Goal: Task Accomplishment & Management: Complete application form

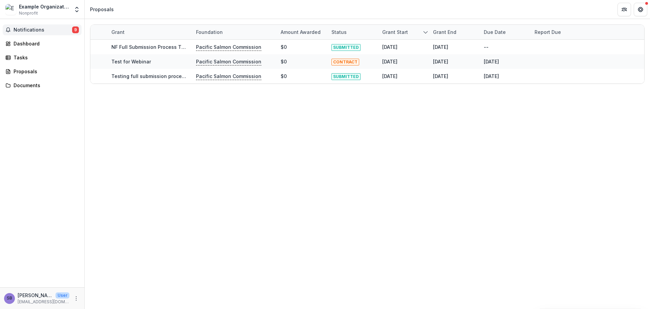
click at [43, 28] on span "Notifications" at bounding box center [43, 30] width 59 height 6
click at [297, 138] on div "Grant Foundation Amount awarded Status Grant start Grant end Due Date Report Du…" at bounding box center [368, 164] width 566 height 290
click at [52, 46] on div "Dashboard" at bounding box center [45, 43] width 63 height 7
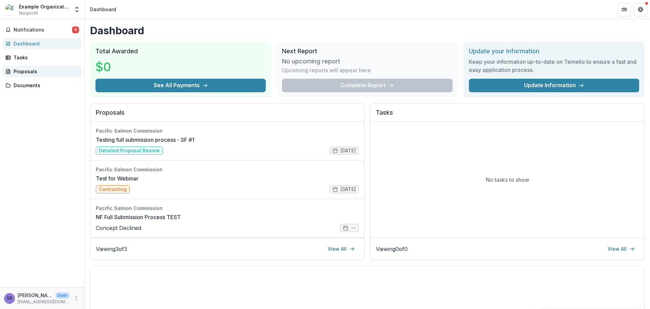
click at [43, 72] on div "Proposals" at bounding box center [45, 71] width 63 height 7
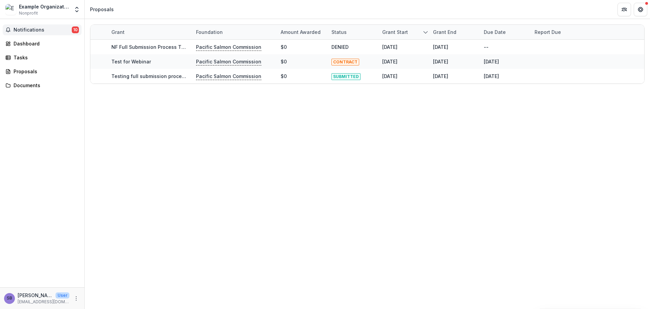
click at [43, 25] on button "Notifications 10" at bounding box center [42, 29] width 79 height 11
click at [47, 30] on span "Notifications" at bounding box center [43, 30] width 59 height 6
click at [43, 47] on link "Dashboard" at bounding box center [42, 43] width 79 height 11
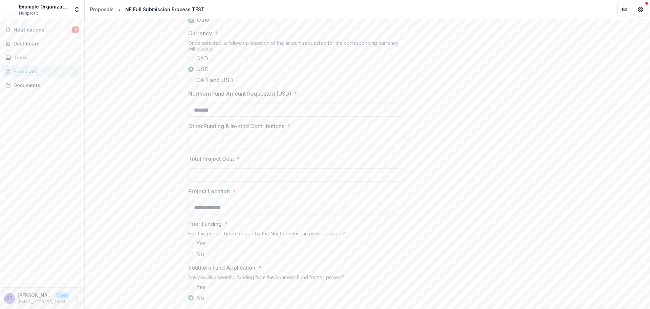
scroll to position [632, 0]
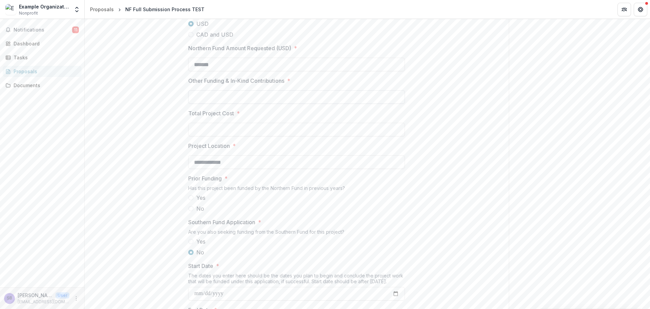
click at [304, 104] on input "Other Funding & In-Kind Contributions *" at bounding box center [296, 97] width 217 height 14
type input "**"
click at [276, 136] on input "Total Project Cost *" at bounding box center [296, 130] width 217 height 14
type input "*******"
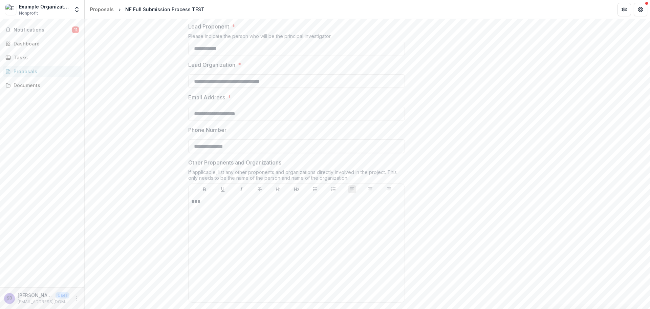
scroll to position [0, 0]
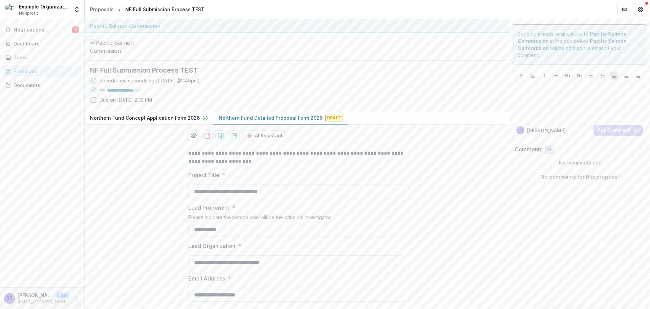
click at [186, 121] on p "Northern Fund Concept Application Form 2026" at bounding box center [145, 117] width 110 height 7
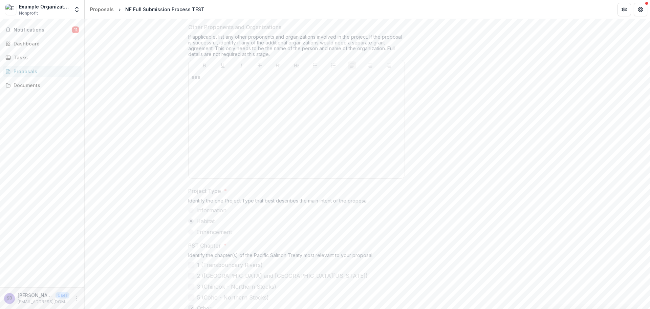
scroll to position [45, 0]
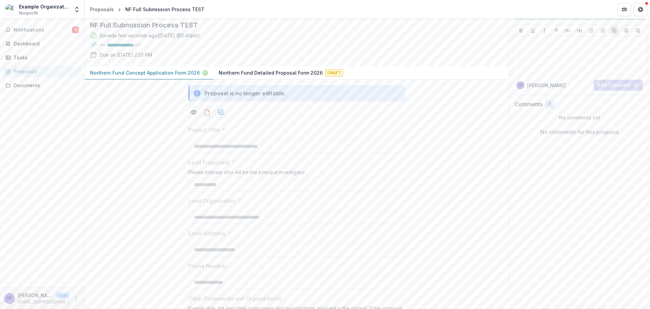
click at [295, 76] on p "Northern Fund Detailed Proposal Form 2026" at bounding box center [271, 72] width 104 height 7
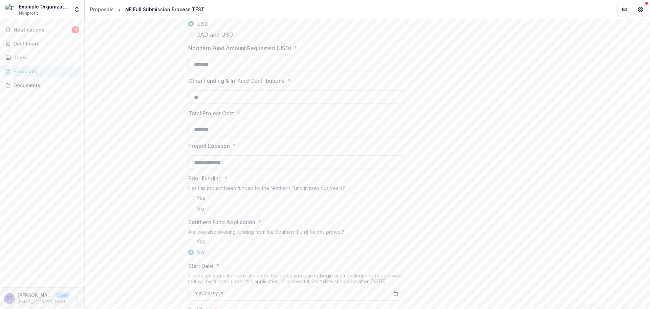
scroll to position [677, 0]
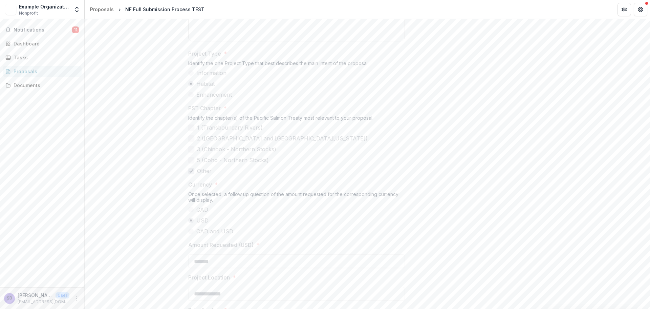
scroll to position [451, 0]
click at [46, 28] on span "Notifications" at bounding box center [43, 30] width 59 height 6
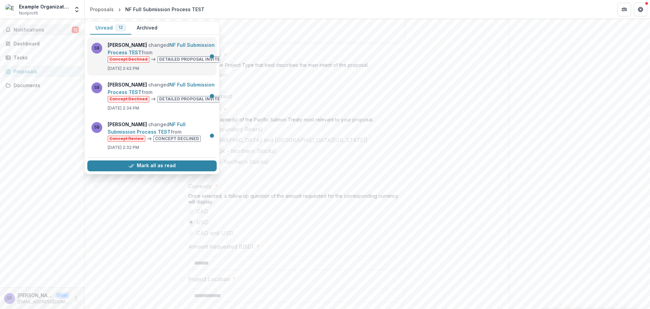
click at [146, 55] on link "NF Full Submission Process TEST" at bounding box center [161, 48] width 107 height 13
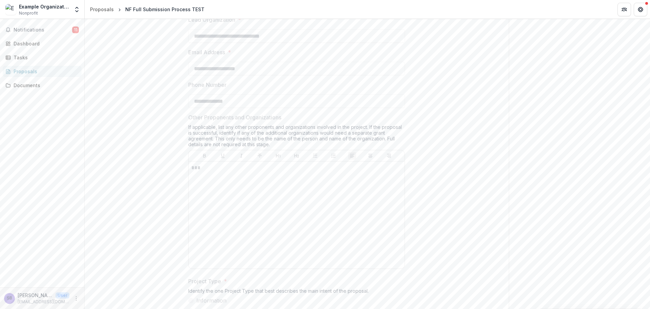
scroll to position [0, 0]
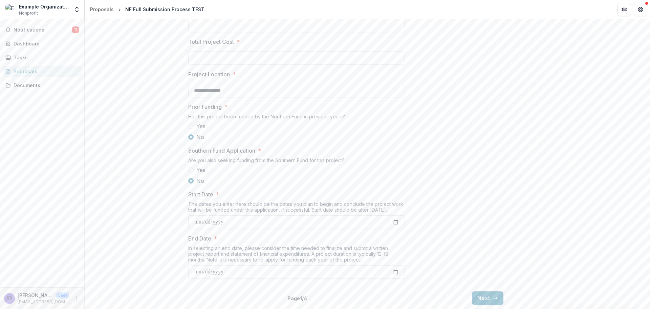
scroll to position [756, 0]
click at [487, 298] on button "Next" at bounding box center [487, 298] width 31 height 14
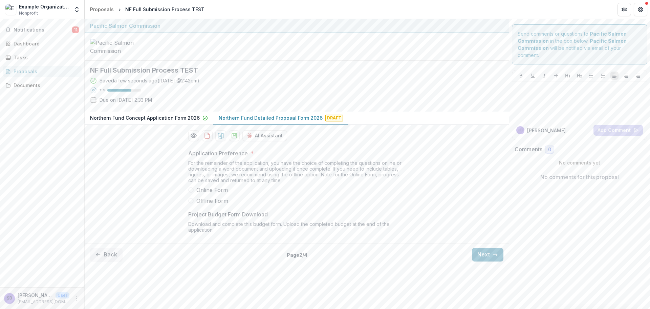
click at [223, 194] on span "Online Form" at bounding box center [211, 190] width 31 height 8
click at [485, 261] on button "Next" at bounding box center [487, 255] width 31 height 14
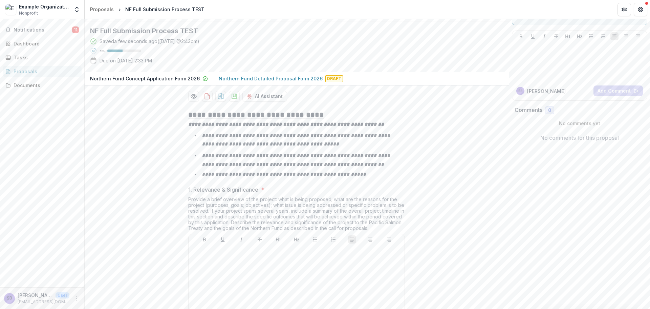
scroll to position [99, 0]
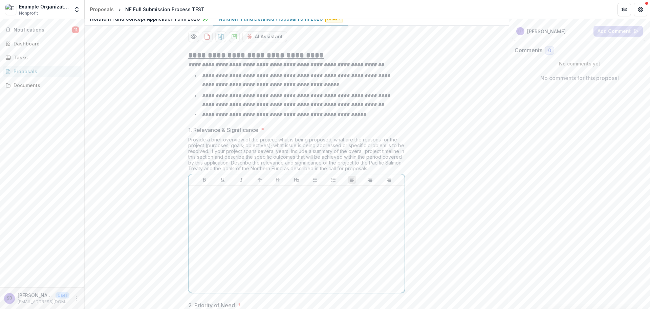
click at [264, 253] on div at bounding box center [296, 239] width 211 height 102
drag, startPoint x: 272, startPoint y: 218, endPoint x: 188, endPoint y: 194, distance: 87.2
click at [188, 174] on div "Provide a brief overview of the project: what is being proposed; what are the r…" at bounding box center [296, 154] width 217 height 37
copy div "Provide a brief overview of the project: what is being proposed; what are the r…"
click at [249, 195] on p "**********" at bounding box center [296, 191] width 211 height 7
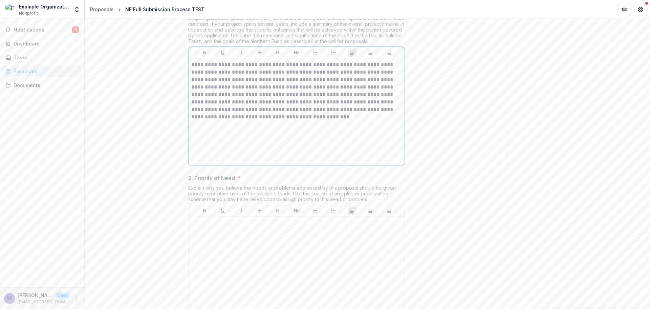
scroll to position [324, 0]
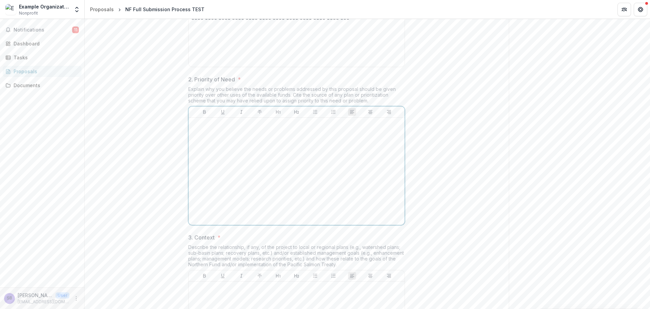
click at [243, 191] on div at bounding box center [296, 171] width 211 height 102
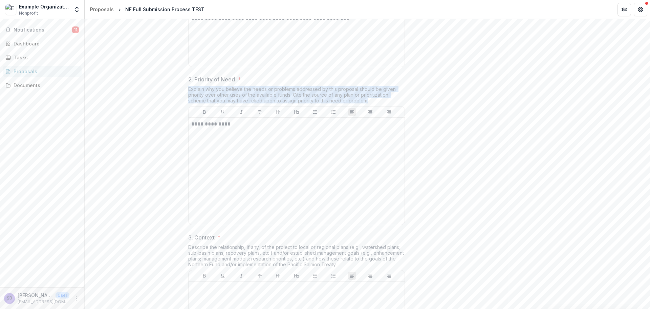
drag, startPoint x: 321, startPoint y: 152, endPoint x: 186, endPoint y: 141, distance: 135.3
copy div "Explain why you believe the needs or problems addressed by this proposal should…"
click at [255, 128] on p "**********" at bounding box center [296, 123] width 211 height 7
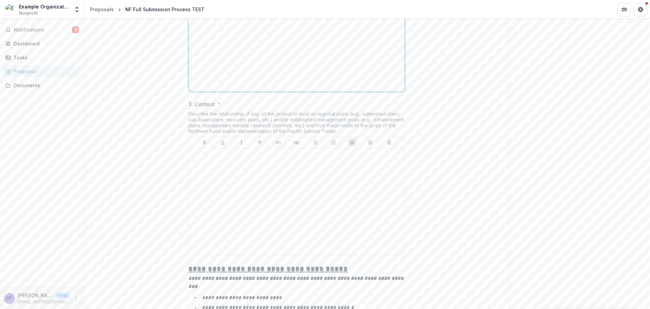
scroll to position [505, 0]
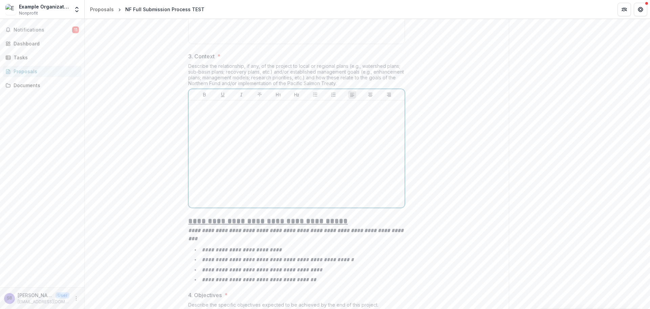
click at [251, 110] on p at bounding box center [296, 106] width 211 height 7
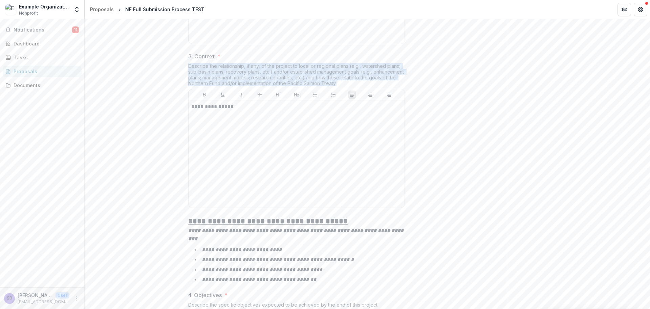
drag, startPoint x: 267, startPoint y: 138, endPoint x: 174, endPoint y: 115, distance: 95.5
copy div "Describe the relationship, if any, of the project to local or regional plans (e…"
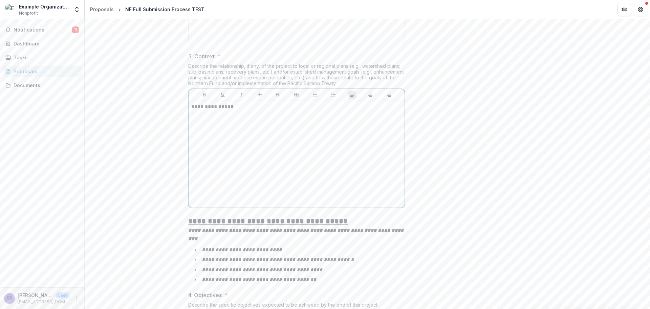
click at [259, 110] on p "**********" at bounding box center [296, 106] width 211 height 7
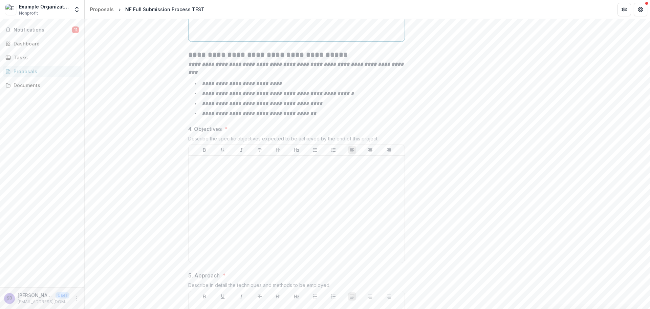
scroll to position [686, 0]
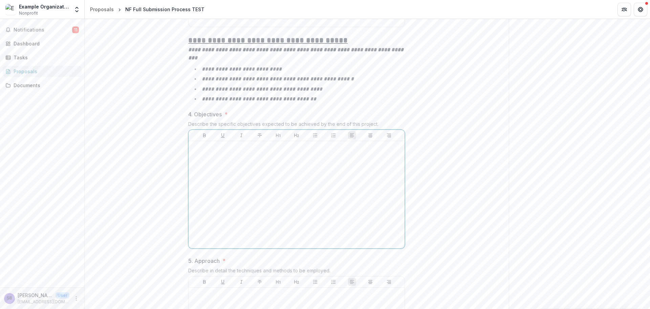
click at [278, 211] on div at bounding box center [296, 195] width 211 height 102
drag, startPoint x: 382, startPoint y: 176, endPoint x: 185, endPoint y: 176, distance: 197.4
copy div "Describe the specific objectives expected to be achieved by the end of this pro…"
click at [252, 151] on p "**********" at bounding box center [296, 147] width 211 height 7
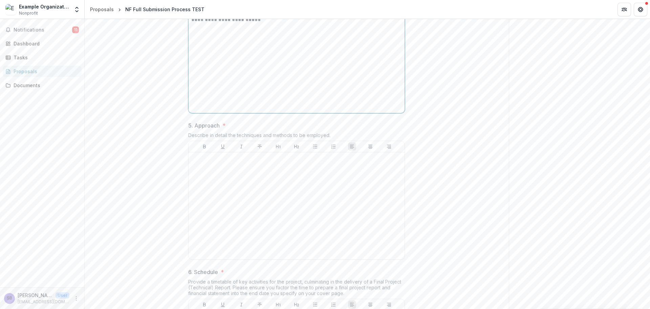
scroll to position [821, 0]
click at [242, 162] on p at bounding box center [296, 157] width 211 height 7
drag, startPoint x: 258, startPoint y: 190, endPoint x: 185, endPoint y: 187, distance: 73.2
copy div "Describe in detail the techniques and methods to be employed."
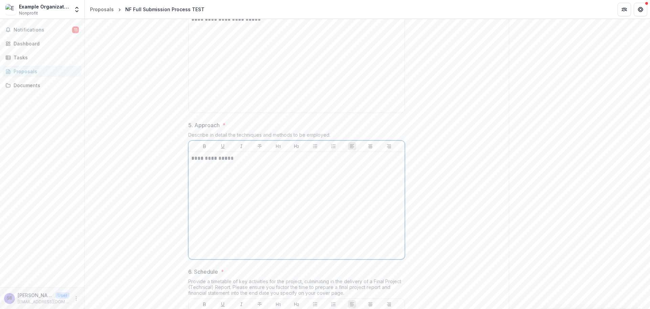
click at [248, 162] on p "**********" at bounding box center [296, 157] width 211 height 7
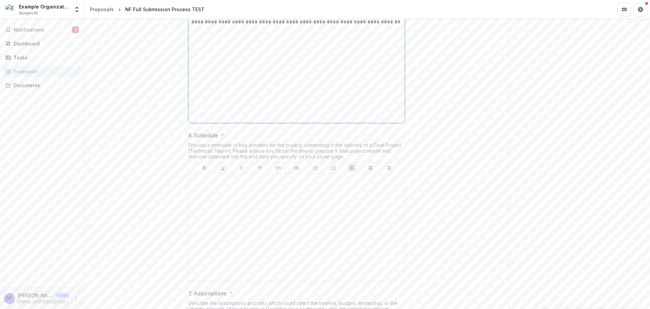
scroll to position [1002, 0]
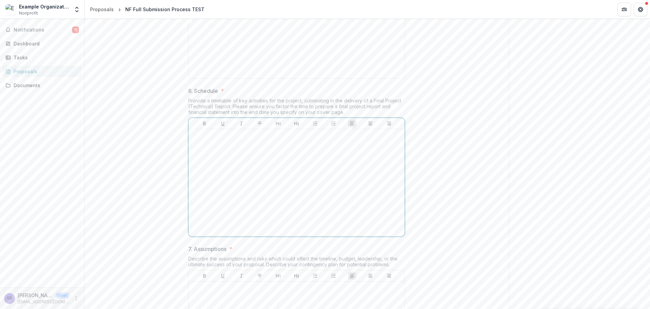
click at [254, 139] on p at bounding box center [296, 135] width 211 height 7
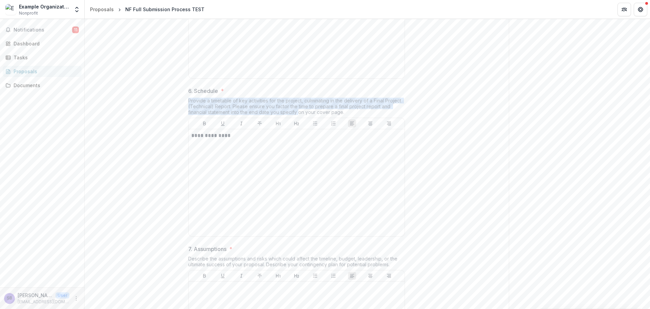
drag, startPoint x: 297, startPoint y: 165, endPoint x: 186, endPoint y: 153, distance: 112.3
copy div "Provide a timetable of key activities for the project, culminating in the deliv…"
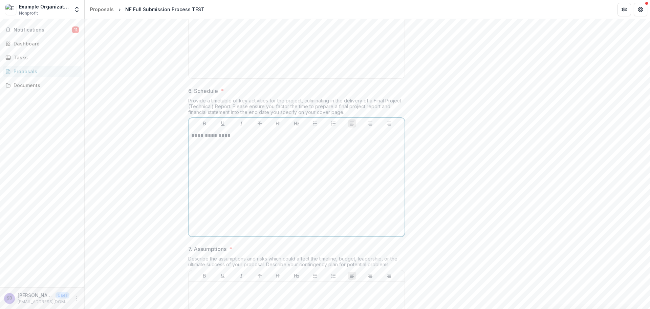
click at [258, 192] on div "**********" at bounding box center [296, 183] width 211 height 102
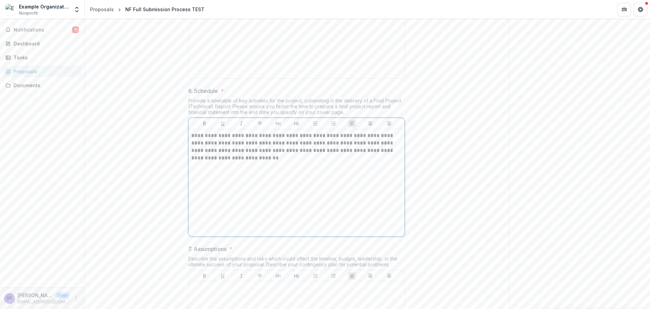
click at [223, 154] on p "**********" at bounding box center [296, 143] width 211 height 22
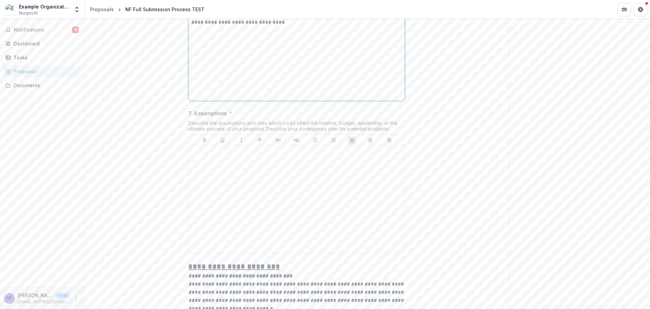
scroll to position [1183, 0]
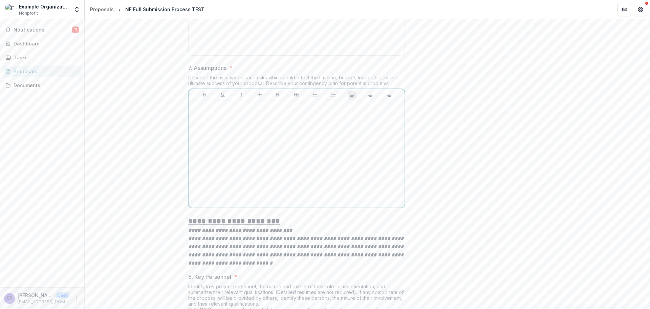
click at [285, 110] on p at bounding box center [296, 106] width 211 height 7
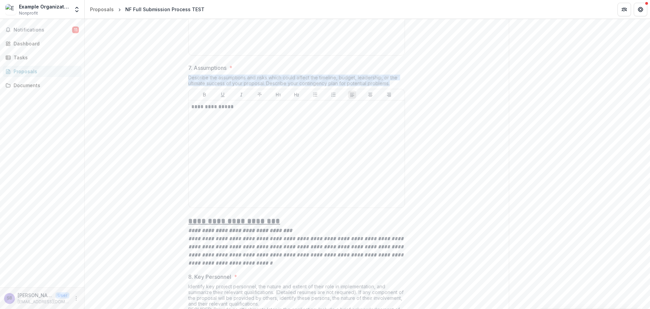
drag, startPoint x: 390, startPoint y: 136, endPoint x: 186, endPoint y: 128, distance: 204.0
copy div "Describe the assumptions and risks which could affect the timeline, budget, lea…"
click at [253, 110] on p "**********" at bounding box center [296, 106] width 211 height 7
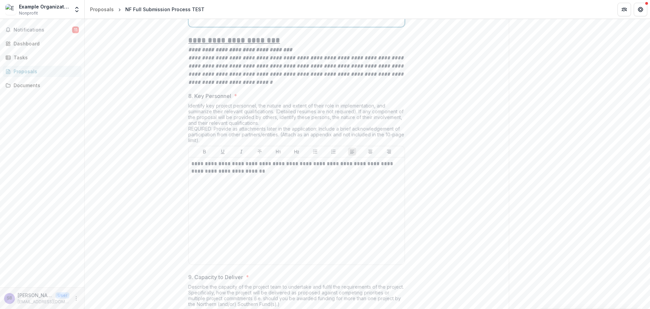
scroll to position [1454, 0]
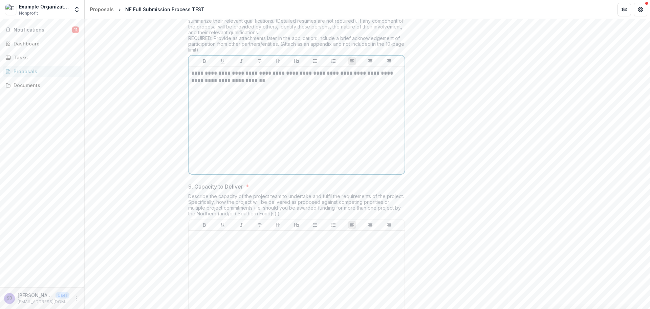
click at [259, 84] on p "**********" at bounding box center [296, 76] width 211 height 15
drag, startPoint x: 359, startPoint y: 74, endPoint x: 367, endPoint y: 85, distance: 13.4
click at [367, 55] on div "Identify key project personnel, the nature and extent of their role in implemen…" at bounding box center [296, 33] width 217 height 43
copy div "If any component of the proposal will be provided by others, identify these per…"
click at [250, 84] on p "**********" at bounding box center [296, 76] width 211 height 15
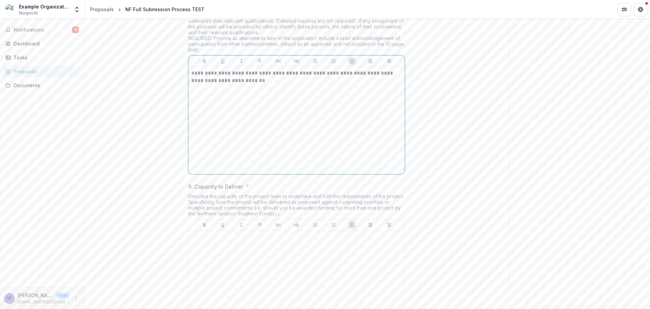
click at [250, 84] on p "**********" at bounding box center [296, 76] width 211 height 15
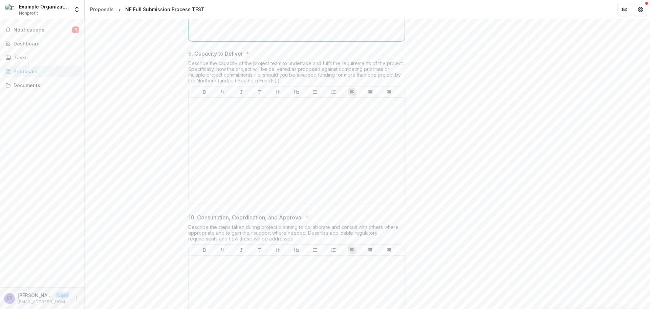
scroll to position [1589, 0]
click at [258, 180] on div at bounding box center [296, 149] width 211 height 102
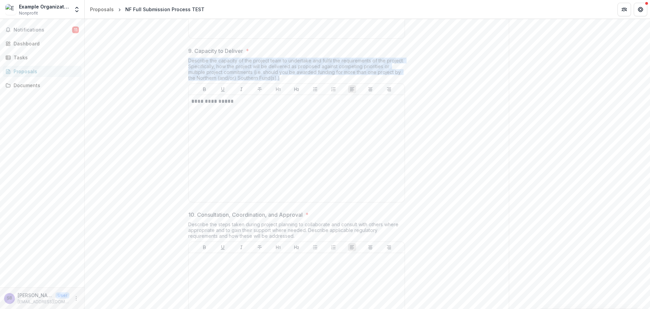
drag, startPoint x: 283, startPoint y: 130, endPoint x: 187, endPoint y: 111, distance: 98.0
click at [187, 111] on div "**********" at bounding box center [297, 80] width 228 height 3050
copy div "Describe the capacity of the project team to undertake and fulfil the requireme…"
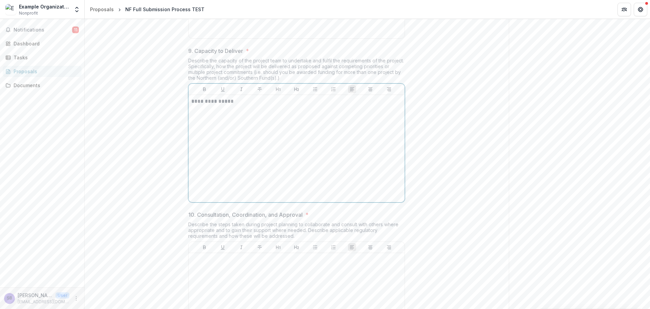
click at [233, 105] on p "**********" at bounding box center [296, 101] width 211 height 7
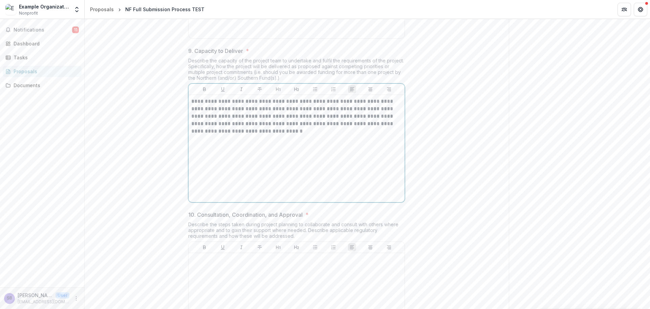
scroll to position [1770, 0]
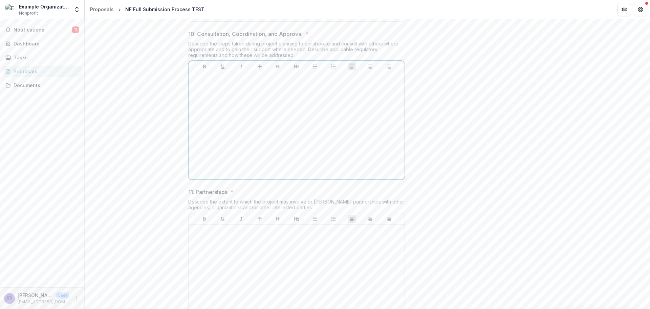
click at [271, 141] on div at bounding box center [296, 126] width 211 height 102
drag, startPoint x: 179, startPoint y: 110, endPoint x: 166, endPoint y: 99, distance: 16.6
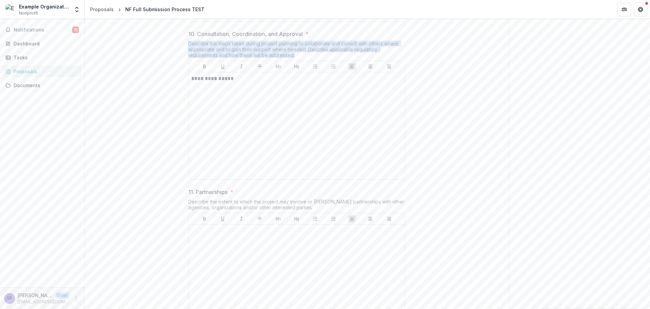
drag, startPoint x: 187, startPoint y: 94, endPoint x: 294, endPoint y: 109, distance: 108.1
copy div "Describe the steps taken during project planning to collaborate and consult wit…"
click at [272, 82] on p "**********" at bounding box center [296, 78] width 211 height 7
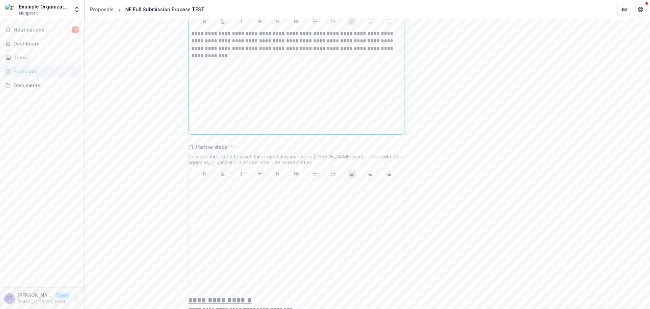
scroll to position [1905, 0]
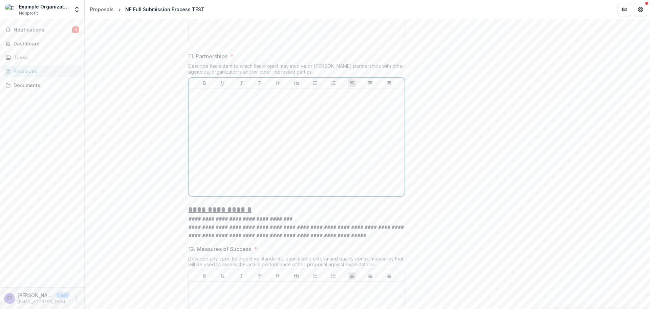
click at [235, 165] on div at bounding box center [296, 142] width 211 height 102
drag, startPoint x: 297, startPoint y: 125, endPoint x: 184, endPoint y: 118, distance: 113.7
click at [248, 99] on p "**********" at bounding box center [296, 94] width 211 height 7
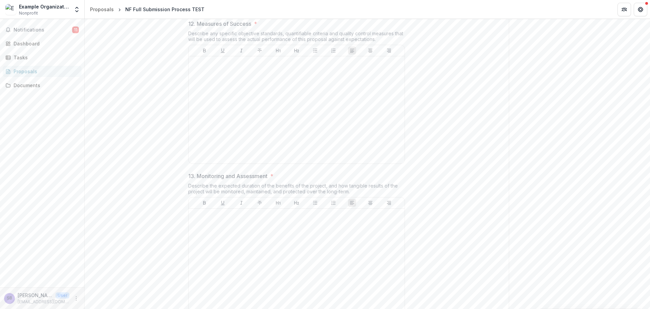
scroll to position [2131, 0]
click at [239, 126] on div at bounding box center [296, 109] width 211 height 102
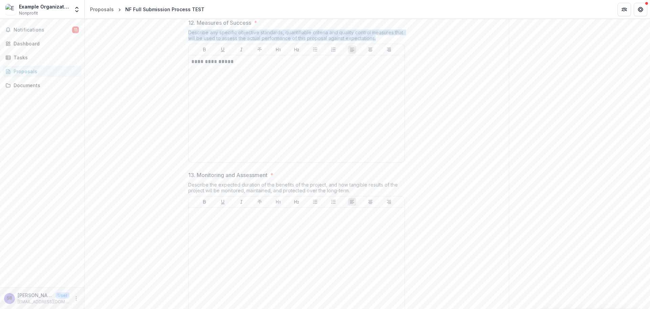
drag, startPoint x: 382, startPoint y: 93, endPoint x: 185, endPoint y: 83, distance: 197.3
click at [242, 65] on p "**********" at bounding box center [296, 61] width 211 height 7
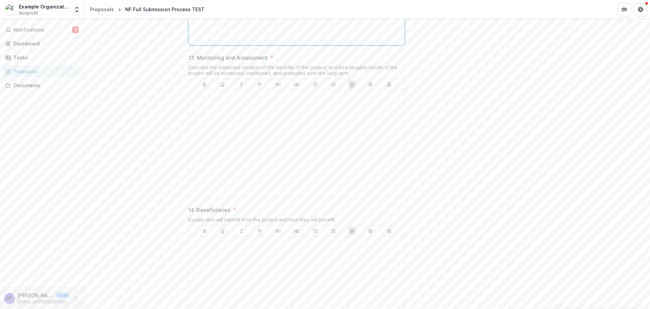
scroll to position [2266, 0]
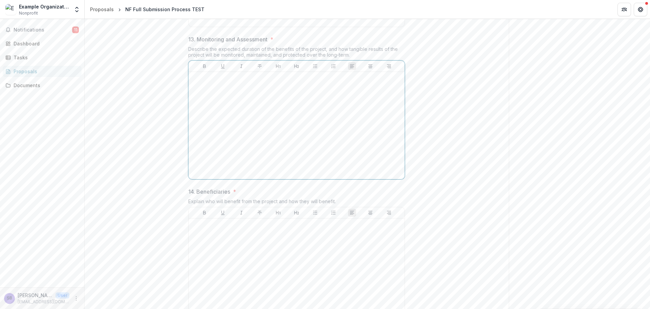
click at [230, 176] on div at bounding box center [296, 126] width 211 height 102
drag, startPoint x: 354, startPoint y: 109, endPoint x: 182, endPoint y: 100, distance: 172.3
click at [257, 82] on p "**********" at bounding box center [296, 78] width 211 height 7
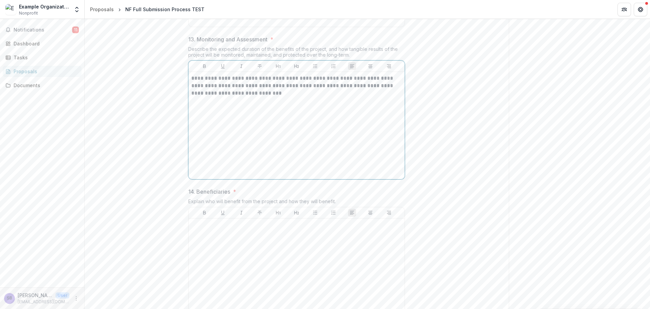
scroll to position [2356, 0]
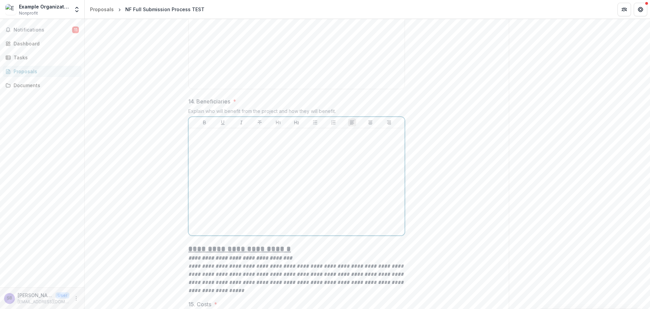
click at [261, 138] on p at bounding box center [296, 134] width 211 height 7
drag, startPoint x: 292, startPoint y: 158, endPoint x: 185, endPoint y: 159, distance: 107.4
click at [245, 138] on p "**********" at bounding box center [296, 134] width 211 height 7
click at [224, 138] on p "**********" at bounding box center [296, 134] width 211 height 7
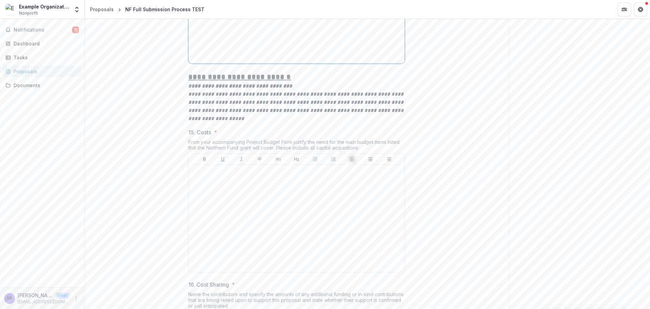
scroll to position [2537, 0]
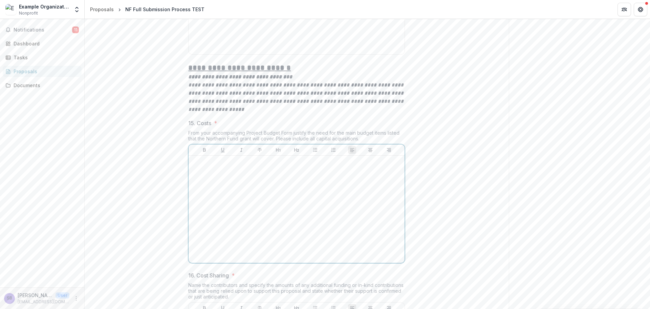
click at [245, 219] on div at bounding box center [296, 209] width 211 height 102
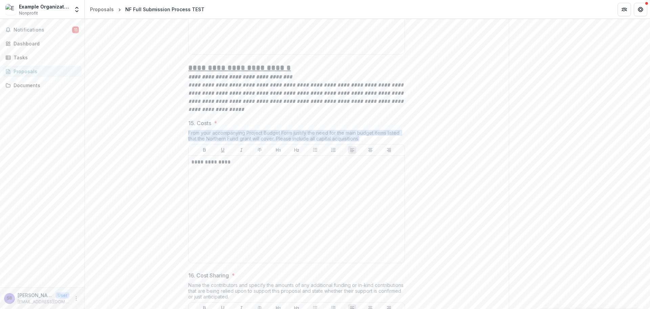
drag, startPoint x: 363, startPoint y: 192, endPoint x: 186, endPoint y: 184, distance: 177.3
click at [252, 166] on p "**********" at bounding box center [296, 161] width 211 height 7
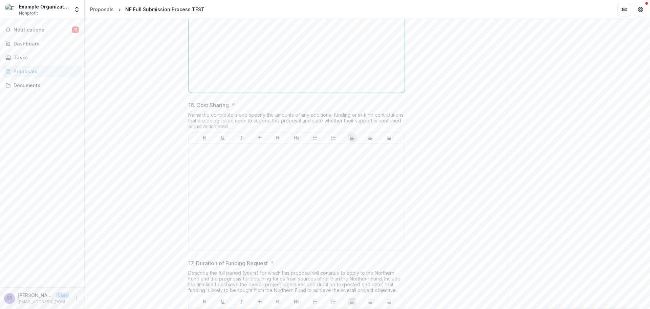
scroll to position [2763, 0]
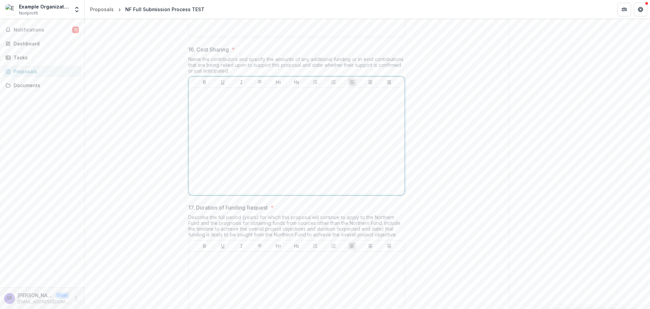
click at [255, 173] on div at bounding box center [296, 141] width 211 height 102
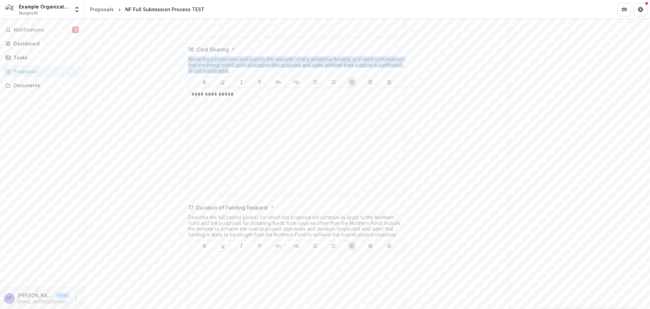
drag, startPoint x: 262, startPoint y: 124, endPoint x: 186, endPoint y: 108, distance: 77.4
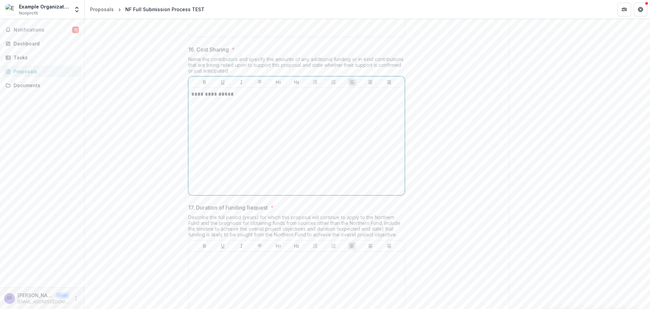
click at [248, 151] on div "**********" at bounding box center [296, 141] width 211 height 102
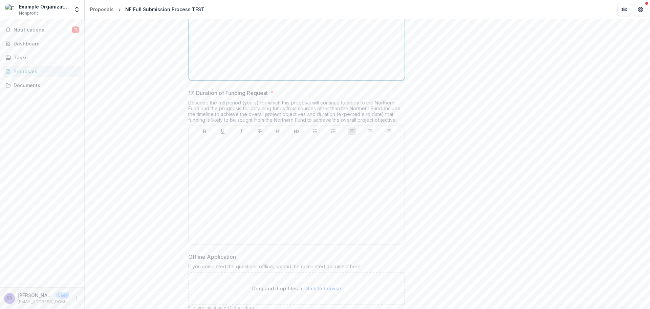
scroll to position [2898, 0]
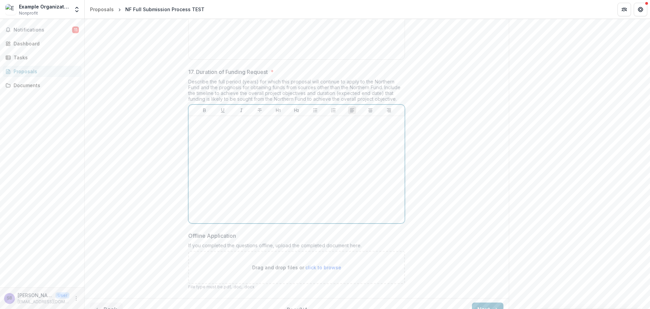
click at [228, 186] on div at bounding box center [296, 170] width 211 height 102
drag, startPoint x: 282, startPoint y: 139, endPoint x: 175, endPoint y: 135, distance: 107.1
click at [241, 126] on p "**********" at bounding box center [296, 122] width 211 height 7
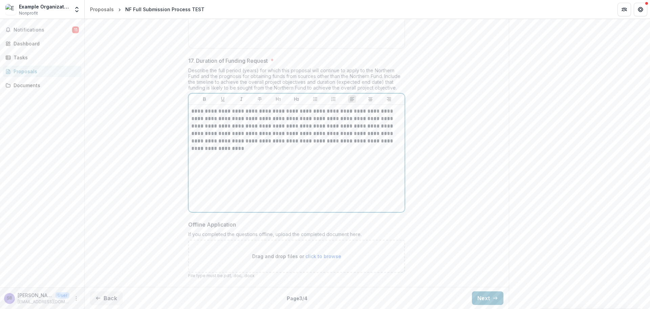
scroll to position [2962, 0]
click at [489, 296] on button "Next" at bounding box center [487, 298] width 31 height 14
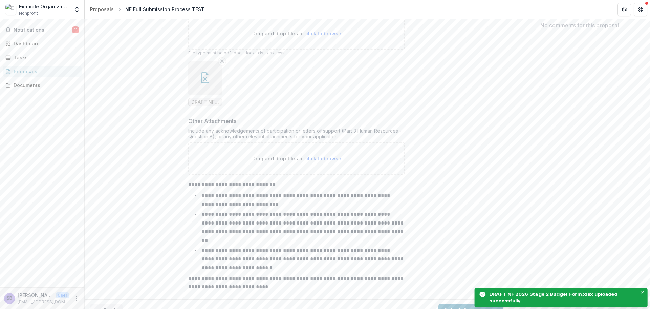
scroll to position [207, 0]
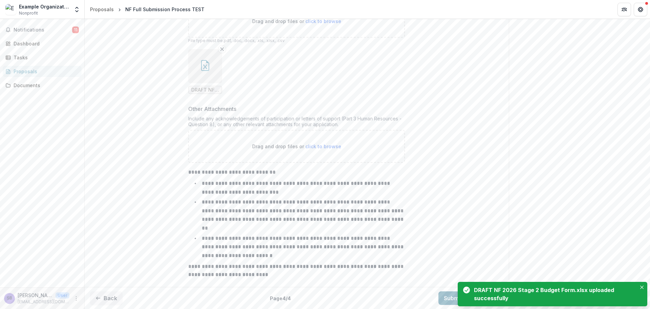
click at [439, 296] on button "Submit Response" at bounding box center [471, 298] width 65 height 14
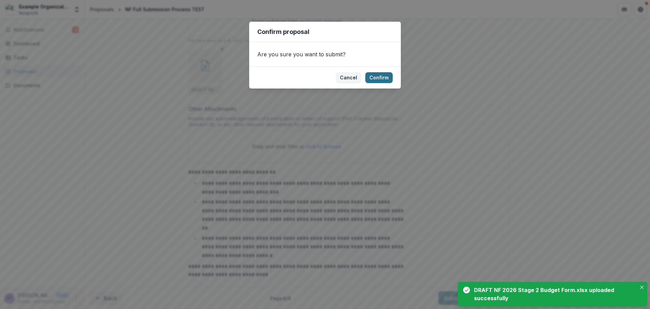
click at [387, 79] on button "Confirm" at bounding box center [378, 77] width 27 height 11
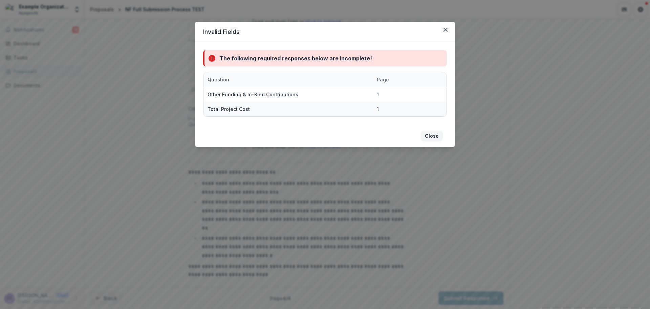
click at [434, 135] on button "Close" at bounding box center [432, 135] width 22 height 11
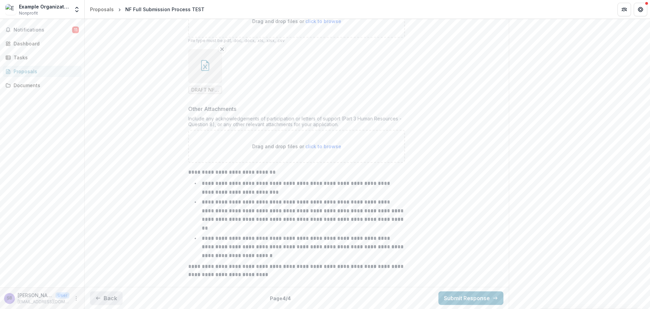
click at [111, 297] on button "Back" at bounding box center [106, 298] width 33 height 14
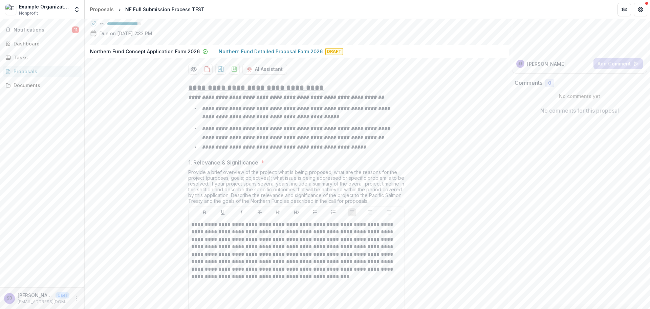
scroll to position [0, 0]
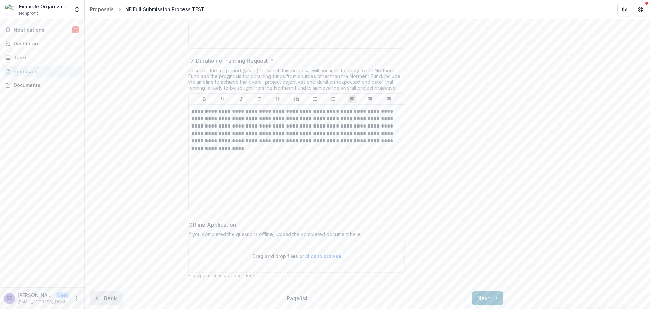
click at [113, 294] on button "Back" at bounding box center [106, 298] width 33 height 14
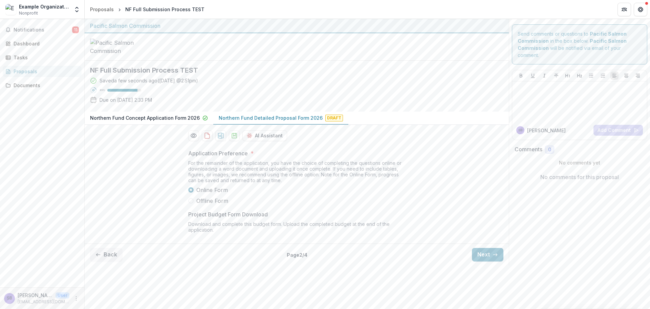
scroll to position [8, 0]
drag, startPoint x: 109, startPoint y: 295, endPoint x: 110, endPoint y: 292, distance: 3.9
click at [109, 261] on button "Back" at bounding box center [106, 255] width 33 height 14
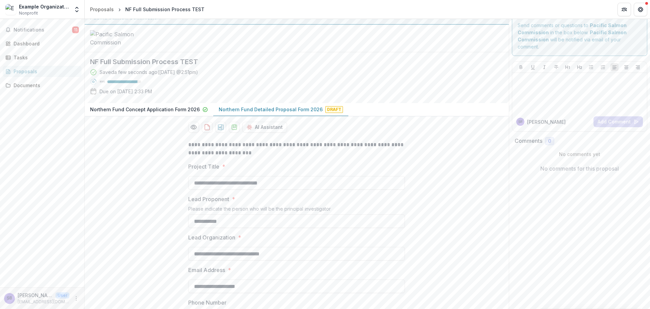
scroll to position [756, 0]
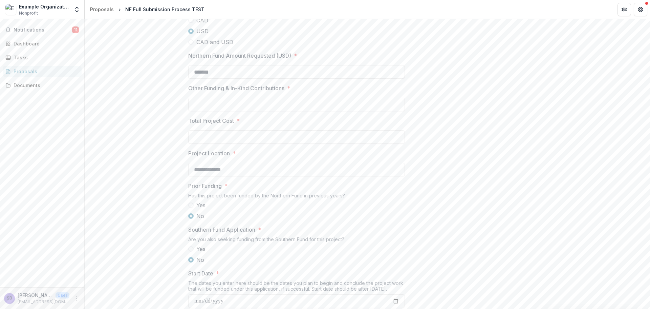
scroll to position [620, 0]
click at [222, 116] on input "Other Funding & In-Kind Contributions *" at bounding box center [296, 109] width 217 height 14
type input "**"
click at [237, 148] on input "Total Project Cost *" at bounding box center [296, 142] width 217 height 14
type input "*******"
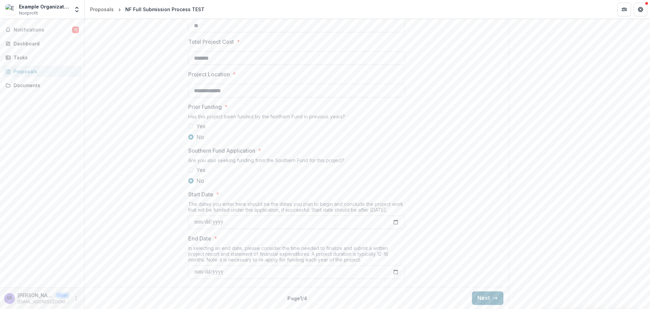
click at [490, 298] on button "Next" at bounding box center [487, 298] width 31 height 14
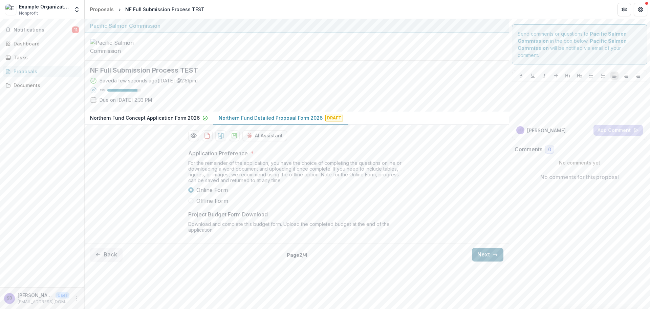
click at [485, 261] on button "Next" at bounding box center [487, 255] width 31 height 14
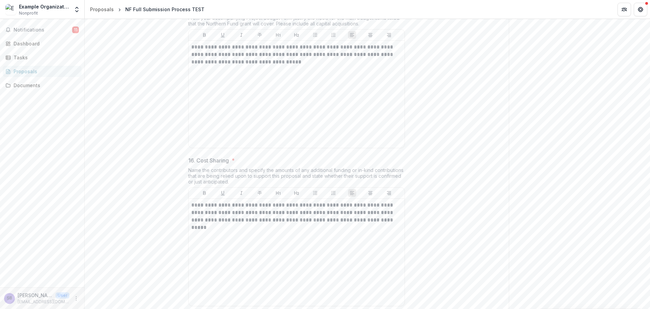
scroll to position [2962, 0]
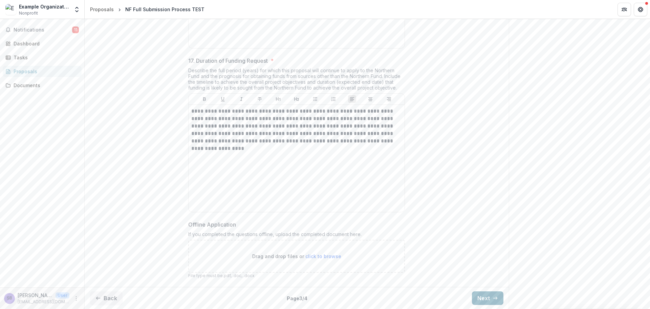
click at [482, 298] on button "Next" at bounding box center [487, 298] width 31 height 14
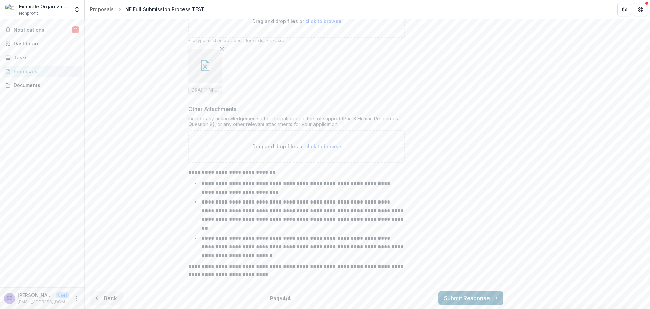
click at [477, 297] on button "Submit Response" at bounding box center [471, 298] width 65 height 14
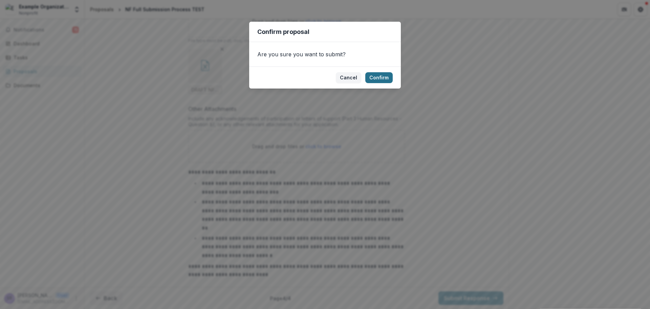
click at [383, 77] on button "Confirm" at bounding box center [378, 77] width 27 height 11
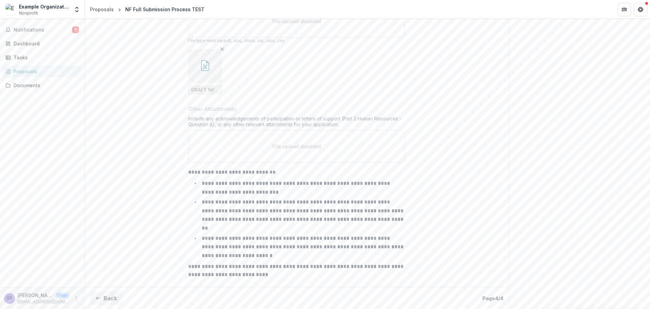
scroll to position [229, 0]
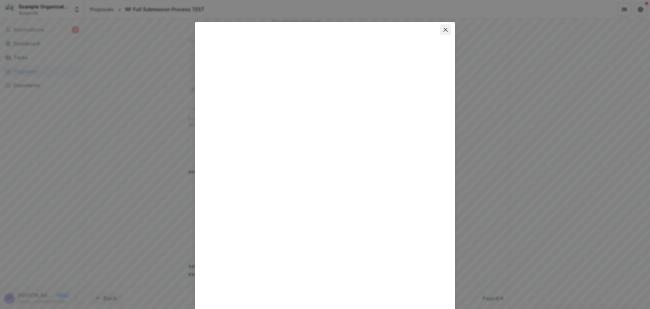
click at [441, 28] on button "Close" at bounding box center [445, 29] width 11 height 11
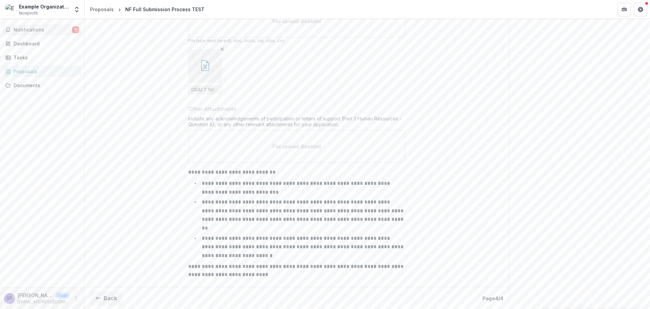
click at [38, 31] on span "Notifications" at bounding box center [43, 30] width 59 height 6
click at [36, 43] on div "Dashboard" at bounding box center [45, 43] width 63 height 7
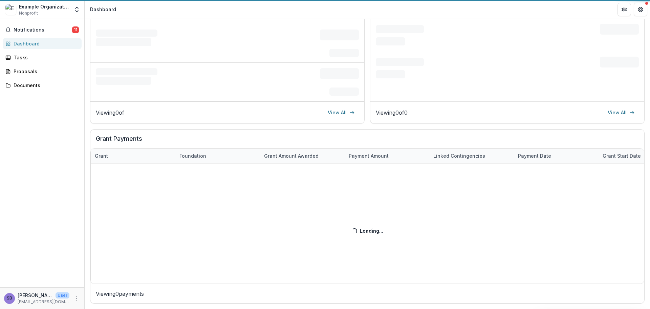
scroll to position [136, 0]
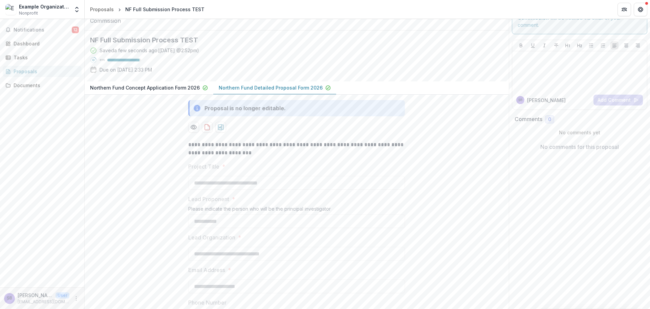
scroll to position [45, 0]
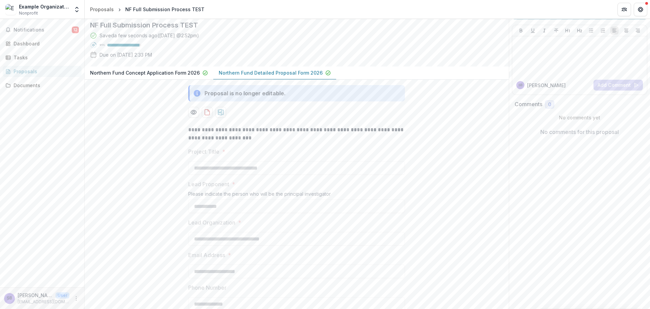
click at [150, 76] on p "Northern Fund Concept Application Form 2026" at bounding box center [145, 72] width 110 height 7
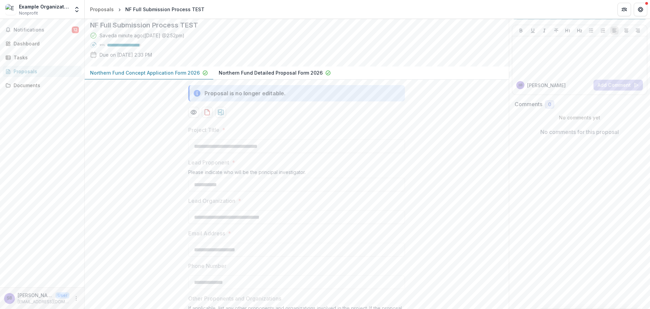
click at [236, 76] on p "Northern Fund Detailed Proposal Form 2026" at bounding box center [271, 72] width 104 height 7
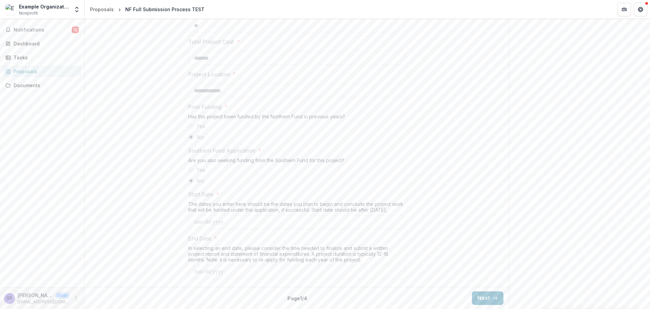
scroll to position [777, 0]
click at [483, 297] on button "Next" at bounding box center [487, 298] width 31 height 14
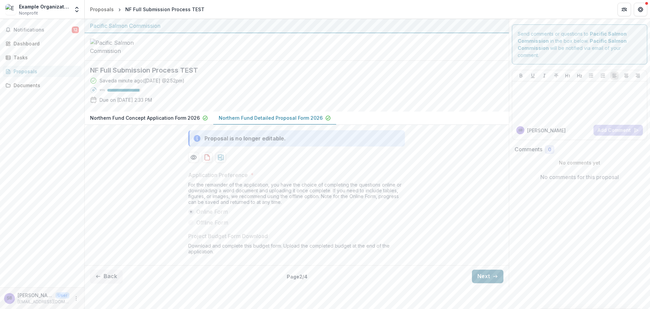
click at [487, 283] on button "Next" at bounding box center [487, 276] width 31 height 14
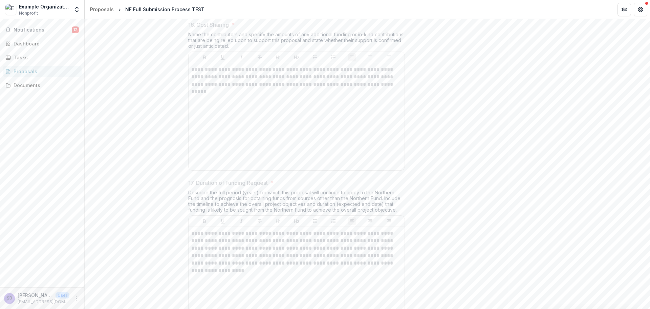
scroll to position [2983, 0]
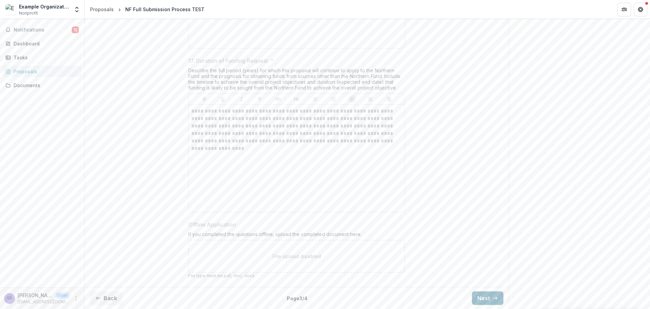
click at [472, 297] on button "Next" at bounding box center [487, 298] width 31 height 14
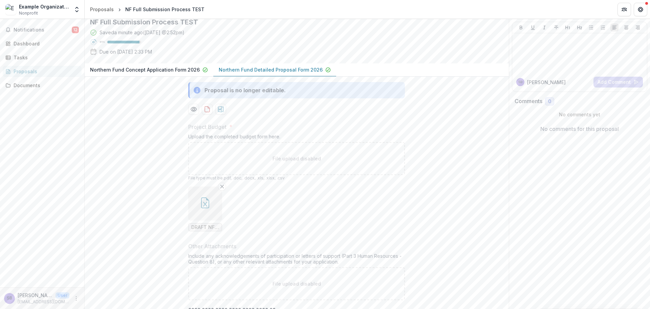
scroll to position [229, 0]
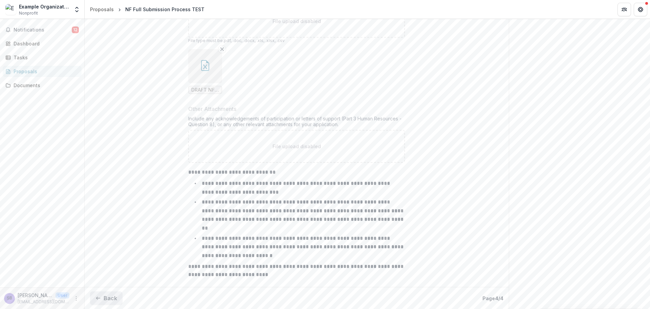
click at [97, 298] on line "button" at bounding box center [98, 298] width 4 height 0
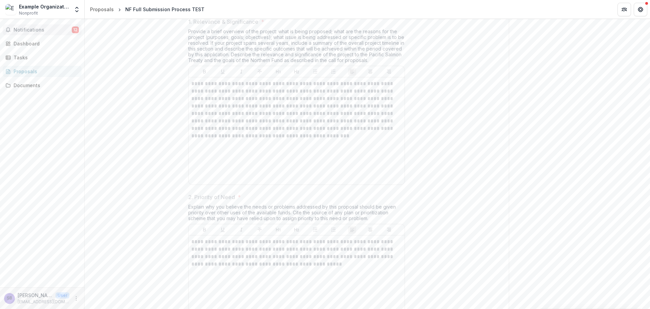
click at [37, 28] on span "Notifications" at bounding box center [43, 30] width 58 height 6
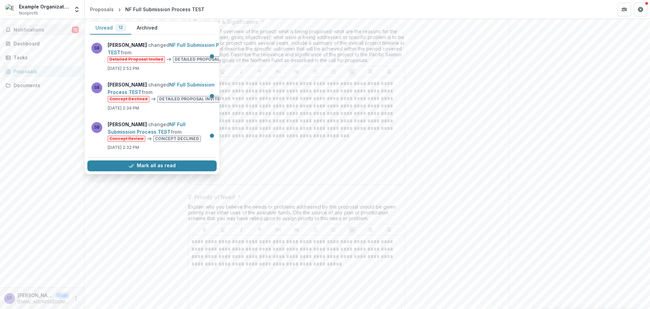
click at [37, 28] on span "Notifications" at bounding box center [43, 30] width 58 height 6
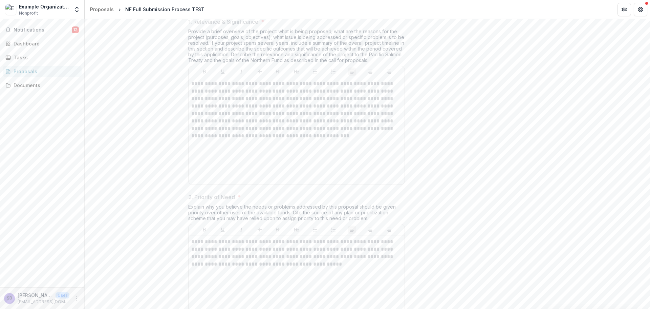
click at [29, 71] on div "Proposals" at bounding box center [45, 71] width 63 height 7
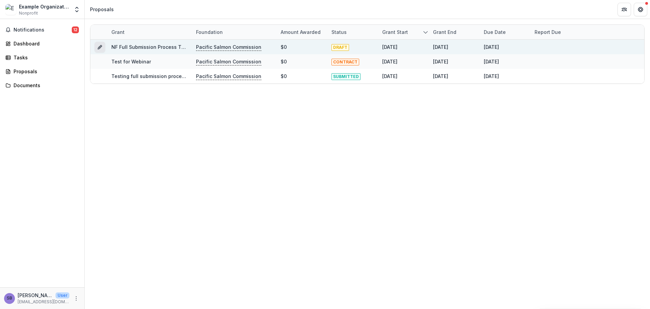
click at [100, 48] on icon "Grant 56b604e5-5b65-42a9-bfac-0fdca1e96633" at bounding box center [99, 46] width 5 height 5
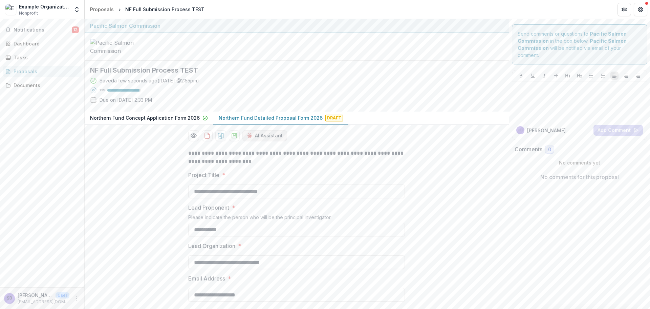
click at [266, 141] on button "AI Assistant" at bounding box center [264, 135] width 45 height 11
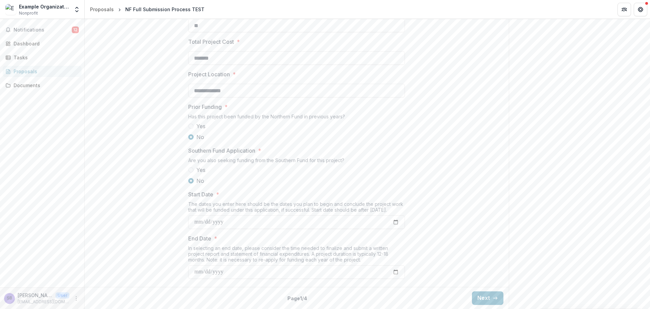
scroll to position [756, 0]
click at [478, 296] on button "Next" at bounding box center [487, 298] width 31 height 14
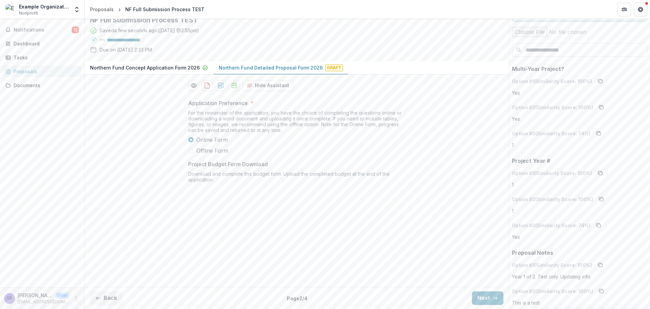
click at [220, 154] on span "Offline Form" at bounding box center [212, 150] width 32 height 8
click at [480, 300] on button "Next" at bounding box center [487, 298] width 31 height 14
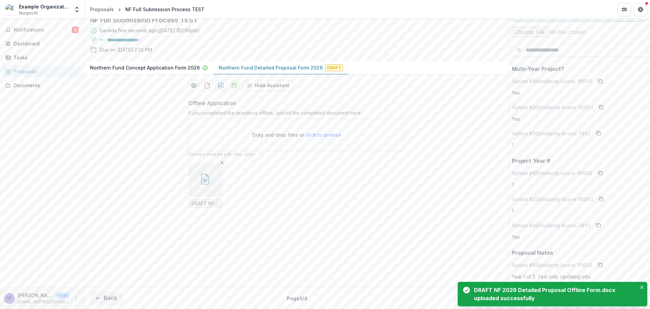
click at [430, 193] on div "Offline Application If you completed the questions offline, upload the complete…" at bounding box center [297, 188] width 424 height 190
click at [644, 284] on button "Close" at bounding box center [642, 287] width 8 height 8
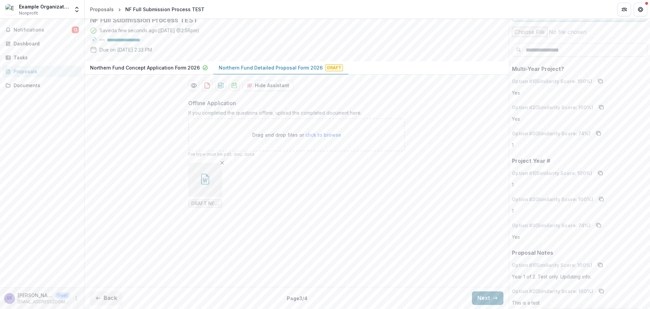
click at [484, 298] on button "Next" at bounding box center [487, 298] width 31 height 14
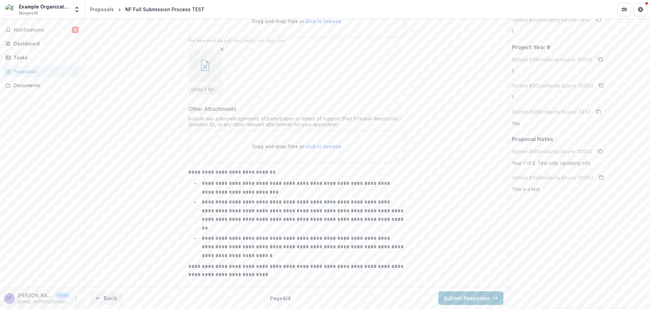
scroll to position [207, 0]
click at [463, 296] on button "Submit Response" at bounding box center [471, 298] width 65 height 14
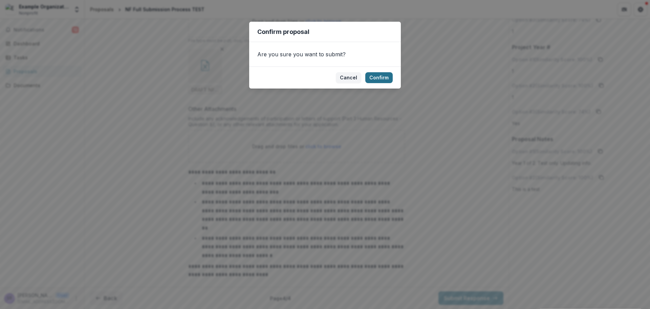
click at [381, 76] on button "Confirm" at bounding box center [378, 77] width 27 height 11
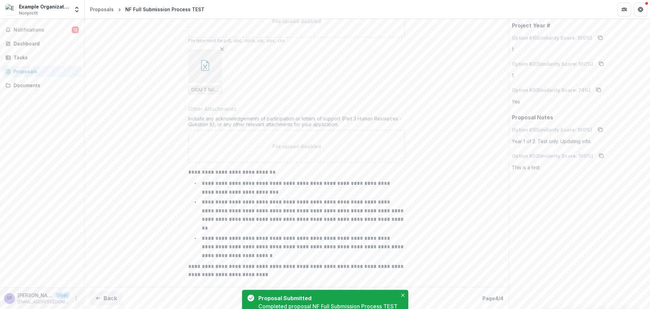
scroll to position [229, 0]
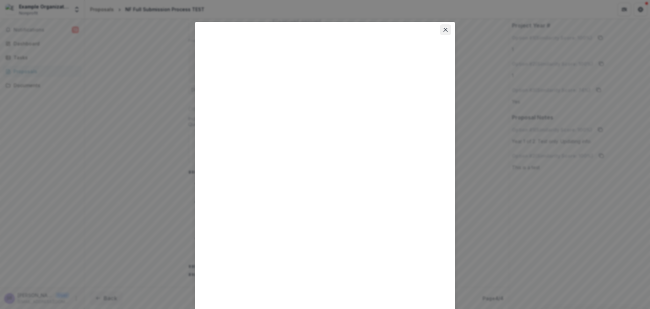
click at [444, 31] on icon "Close" at bounding box center [446, 30] width 4 height 4
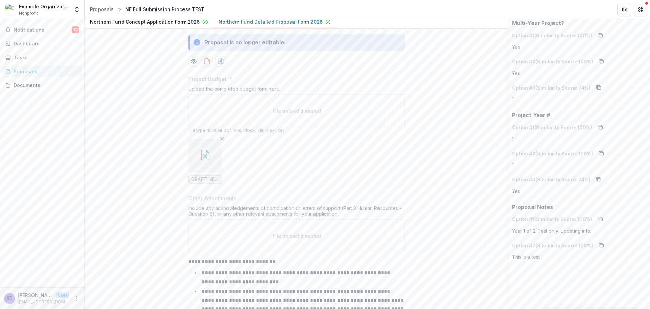
scroll to position [0, 0]
